Goal: Information Seeking & Learning: Check status

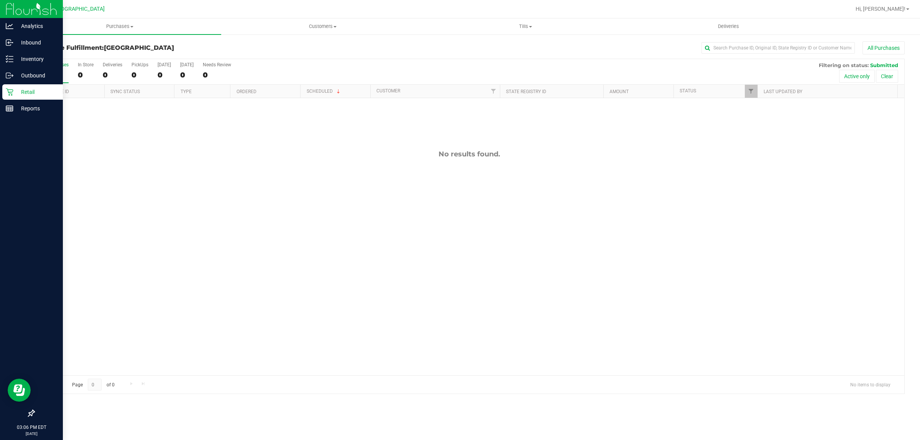
click at [13, 89] on p "Retail" at bounding box center [36, 91] width 46 height 9
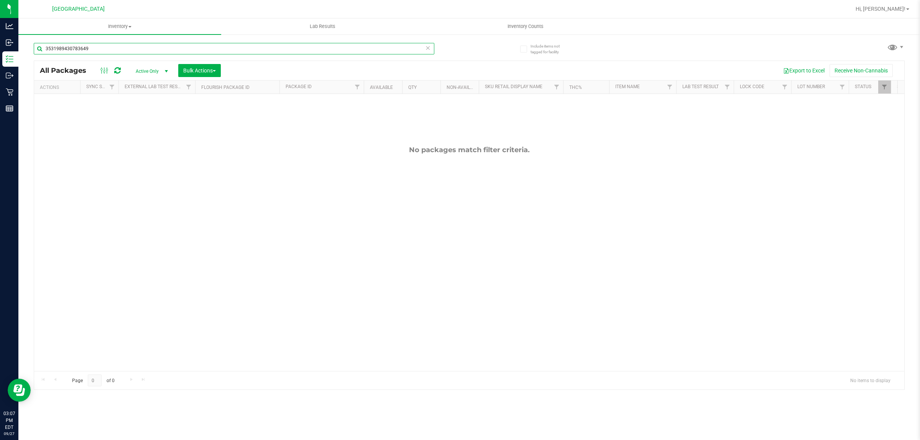
click at [294, 51] on input "3531989430783649" at bounding box center [234, 48] width 400 height 11
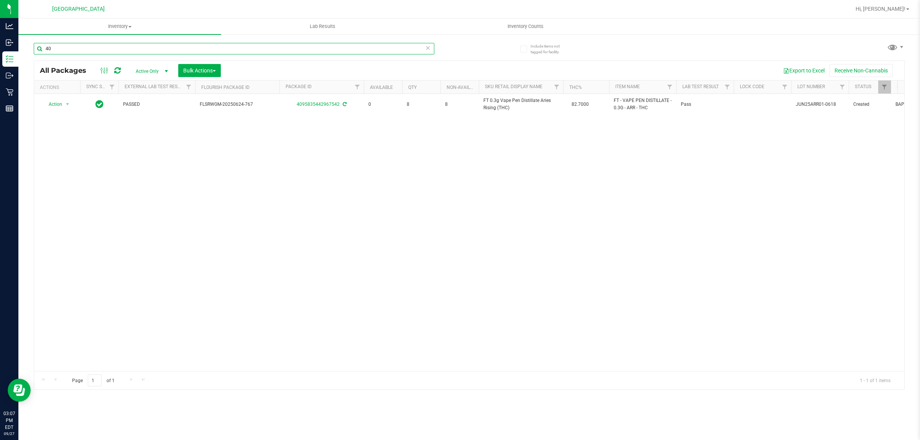
type input "4"
type input "4971649796070871"
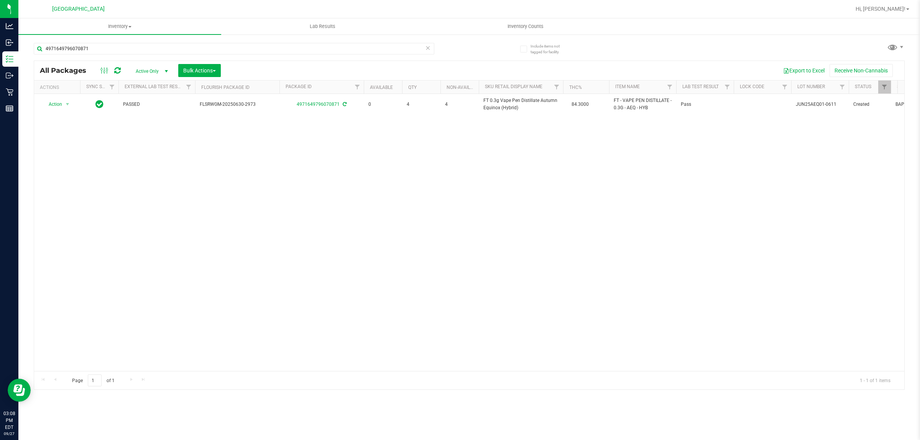
click at [427, 46] on icon at bounding box center [427, 47] width 5 height 9
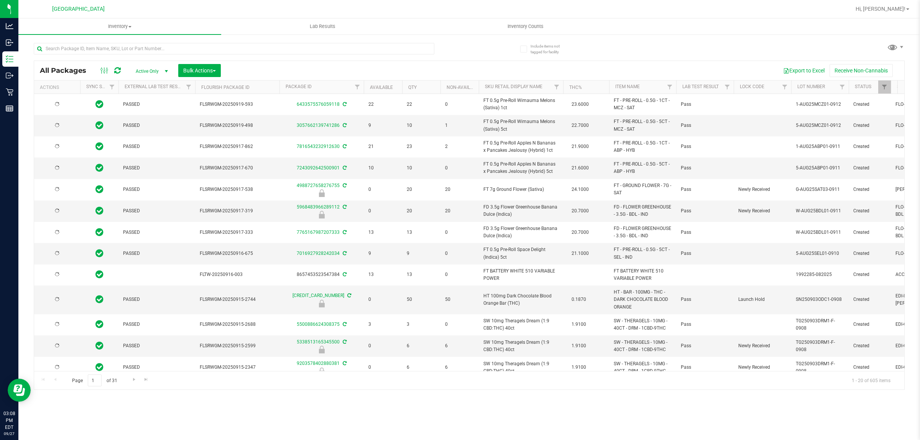
type input "[DATE]"
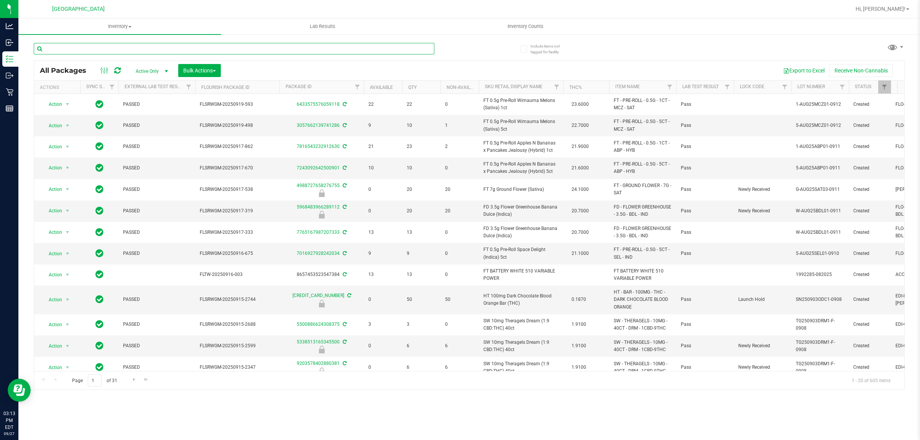
click at [158, 50] on input "text" at bounding box center [234, 48] width 400 height 11
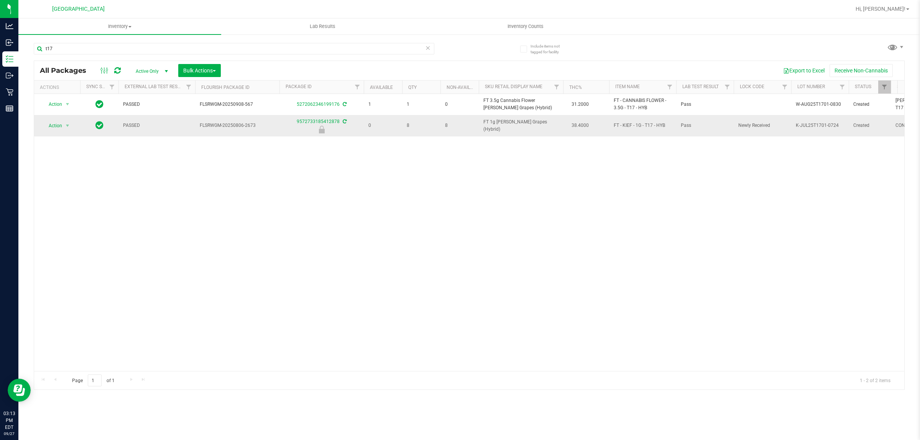
click at [525, 127] on span "FT 1g [PERSON_NAME] Grapes (Hybrid)" at bounding box center [520, 125] width 75 height 15
click at [525, 126] on span "FT 1g [PERSON_NAME] Grapes (Hybrid)" at bounding box center [520, 125] width 75 height 15
copy td "FT 1g [PERSON_NAME] Grapes (Hybrid)"
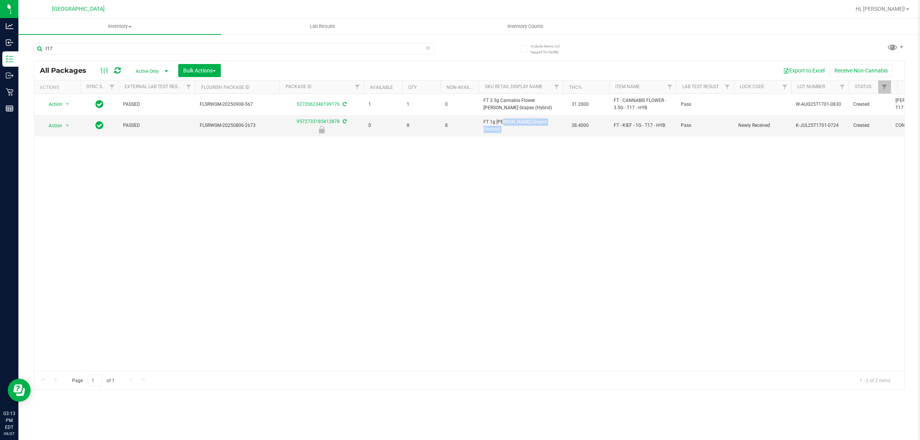
click at [351, 37] on inventory "Inventory All packages All inventory Waste log Create inventory Lab Results Inv…" at bounding box center [468, 142] width 901 height 249
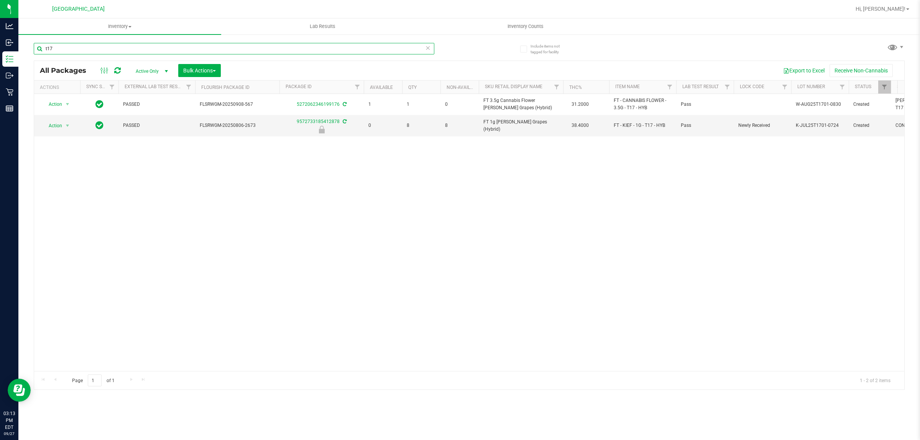
click at [348, 43] on input "t17" at bounding box center [234, 48] width 400 height 11
click at [347, 43] on input "t17" at bounding box center [234, 48] width 400 height 11
click at [347, 44] on input "t17" at bounding box center [234, 48] width 400 height 11
paste input "FT 1g [PERSON_NAME] Grapes (Hybrid)"
type input "FT 1g [PERSON_NAME] Grapes (Hybrid)"
